Goal: Information Seeking & Learning: Learn about a topic

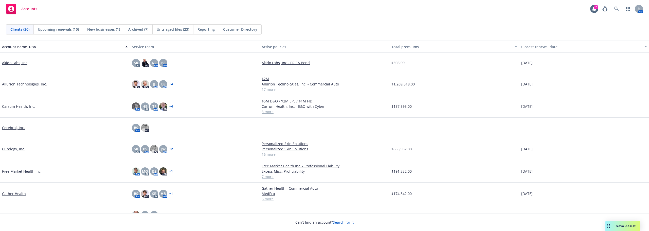
click at [17, 82] on link "Allurion Technologies, Inc." at bounding box center [24, 83] width 45 height 5
